Goal: Transaction & Acquisition: Subscribe to service/newsletter

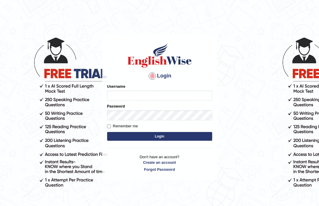
type input "ghena"
click at [108, 124] on input "Remember me" at bounding box center [109, 126] width 4 height 4
checkbox input "true"
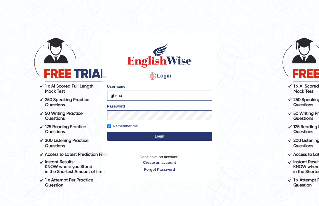
click at [140, 141] on form "Please fix the following errors: Username ghena Password Remember me Login" at bounding box center [159, 113] width 105 height 59
click at [145, 136] on button "Login" at bounding box center [159, 136] width 105 height 9
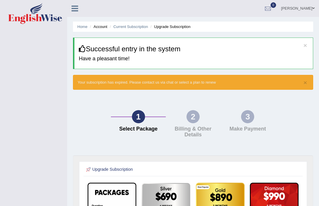
click at [73, 8] on icon at bounding box center [74, 9] width 7 height 8
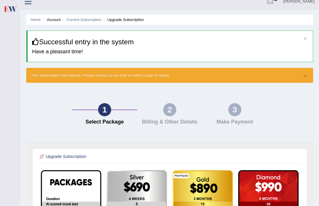
scroll to position [6, 0]
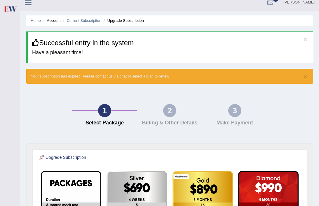
click at [28, 4] on icon at bounding box center [28, 3] width 7 height 8
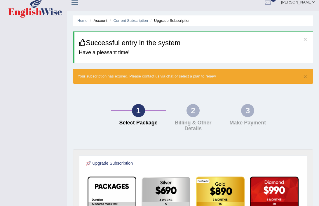
click at [77, 1] on icon at bounding box center [74, 3] width 7 height 8
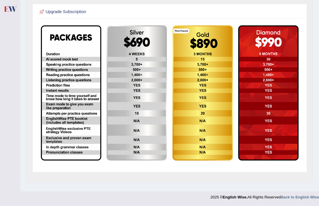
scroll to position [0, 0]
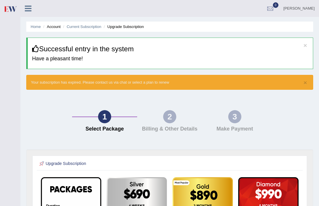
click at [278, 2] on span "0" at bounding box center [276, 5] width 6 height 6
click at [246, 24] on strong "See All Alerts" at bounding box center [233, 24] width 26 height 5
